Goal: Task Accomplishment & Management: Manage account settings

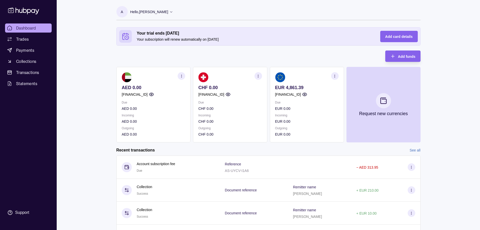
click at [179, 51] on div "Your trial ends [DATE] Your subscription will renew automatically on [DATE] Add…" at bounding box center [268, 84] width 304 height 115
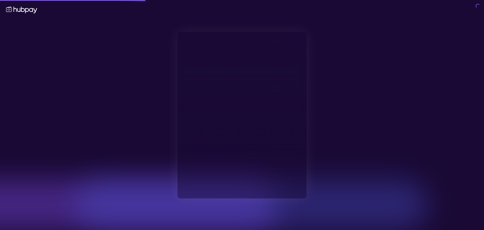
type input "**********"
